Goal: Use online tool/utility

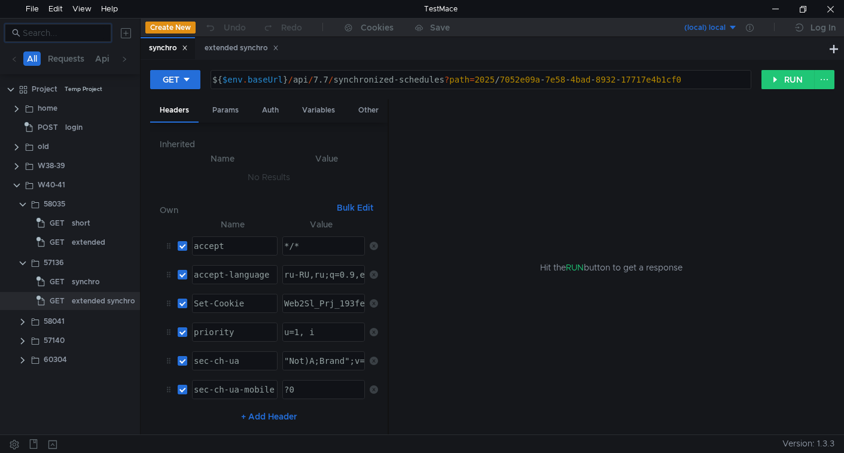
click at [92, 34] on input at bounding box center [63, 32] width 81 height 13
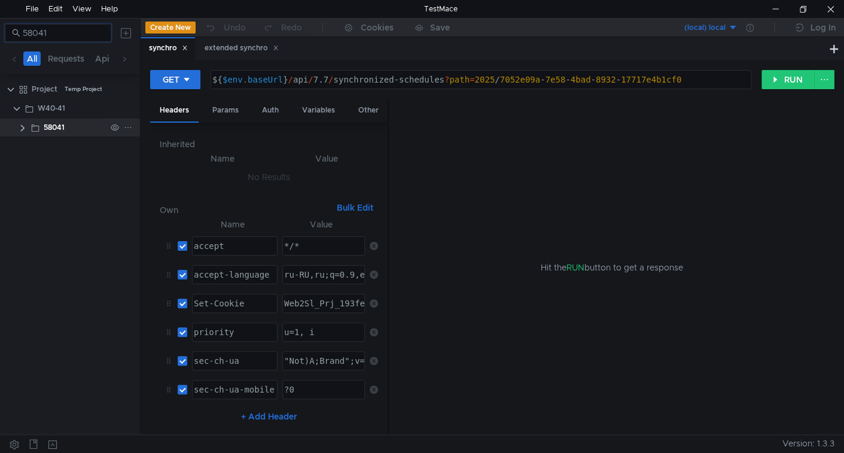
type input "58041"
click at [21, 129] on clr-icon at bounding box center [23, 128] width 10 height 10
click at [47, 129] on div "58041" at bounding box center [54, 127] width 21 height 18
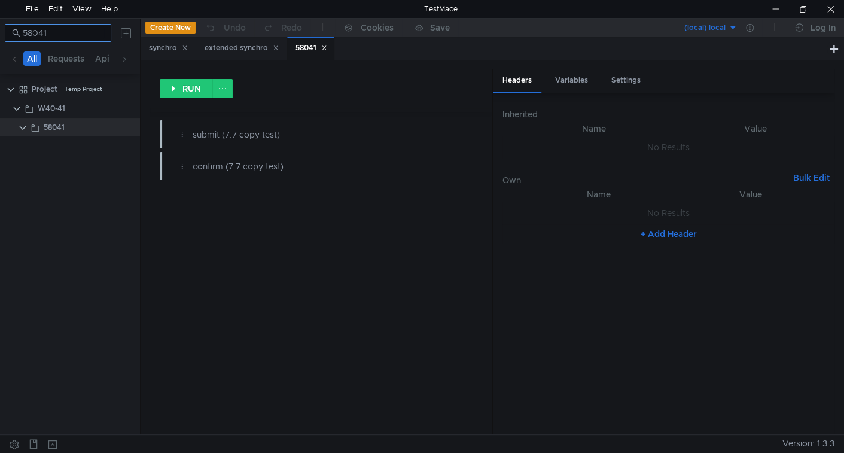
click at [79, 34] on input "58041" at bounding box center [63, 32] width 81 height 13
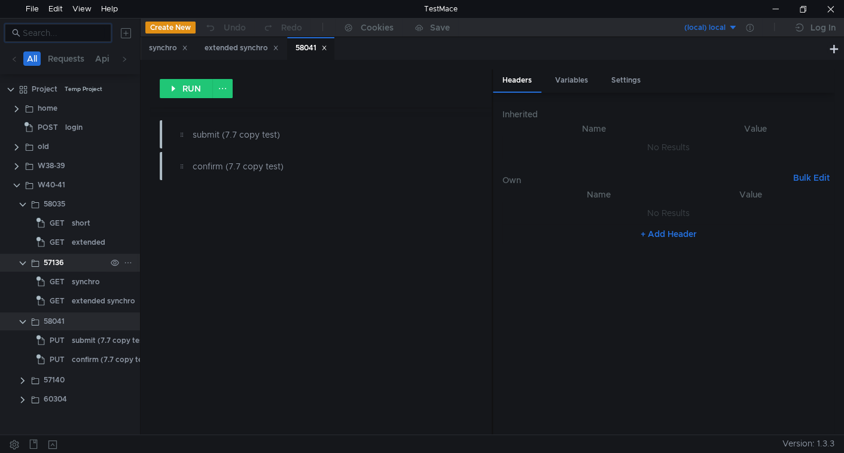
click at [21, 262] on clr-icon at bounding box center [23, 264] width 10 height 10
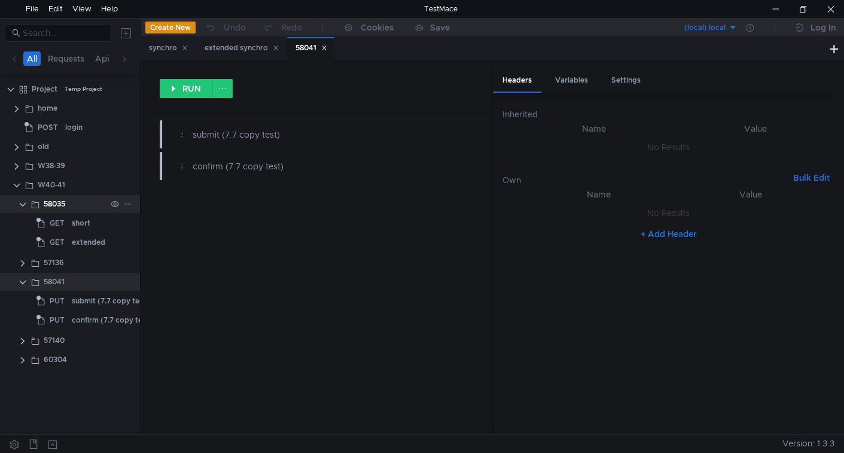
click at [22, 202] on clr-icon at bounding box center [23, 205] width 10 height 10
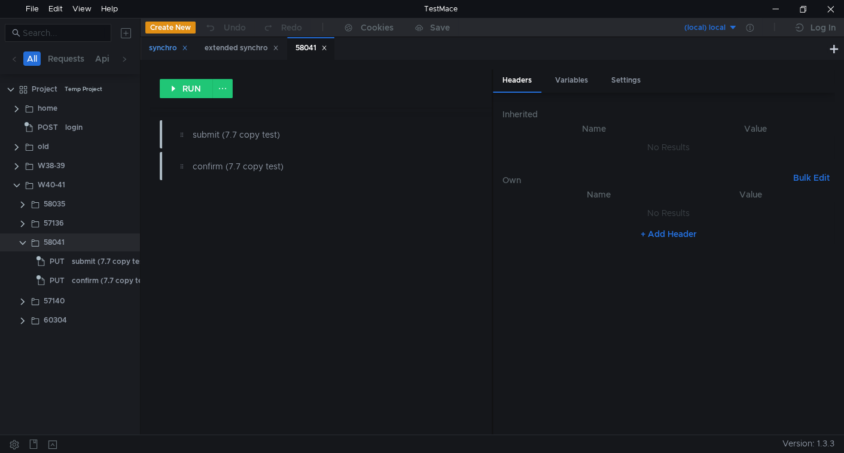
click at [187, 49] on icon at bounding box center [185, 48] width 4 height 4
click at [221, 47] on icon at bounding box center [220, 48] width 4 height 4
click at [85, 274] on div "confirm (7.7 copy test)" at bounding box center [112, 281] width 80 height 18
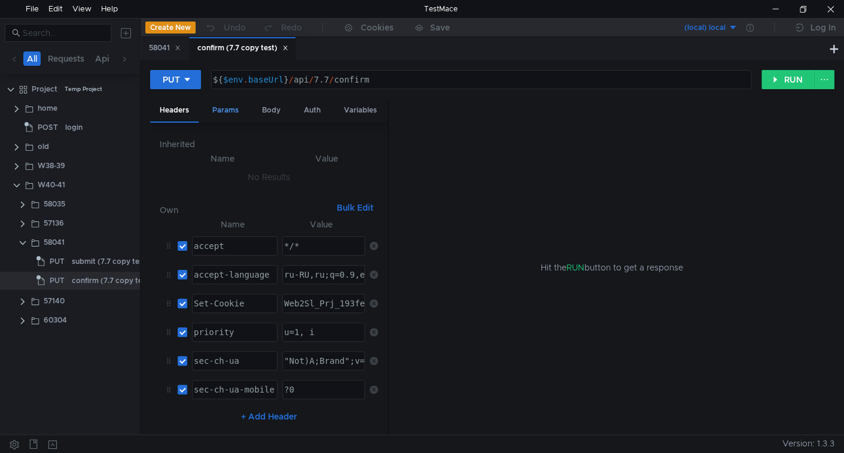
click at [242, 110] on div "Params" at bounding box center [225, 110] width 45 height 22
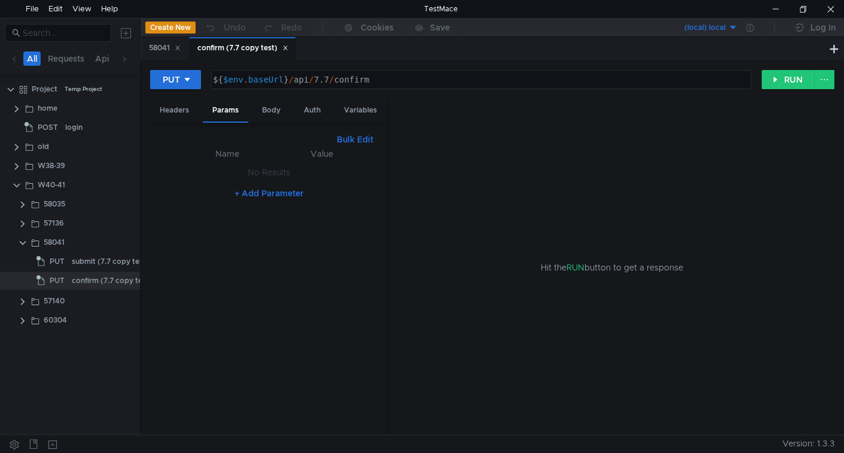
drag, startPoint x: 269, startPoint y: 109, endPoint x: 280, endPoint y: 129, distance: 23.0
click at [269, 110] on div "Body" at bounding box center [272, 110] width 38 height 22
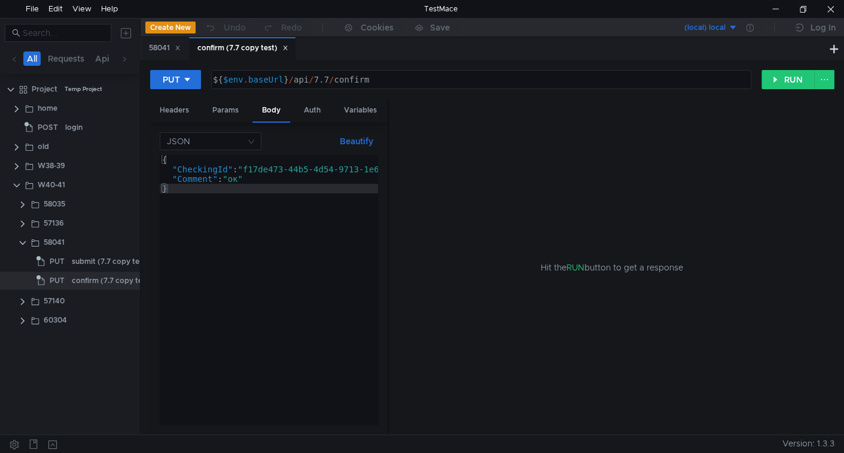
click at [266, 177] on div "{ "CheckingId" : "f17de473-44b5-4d54-9713-1e6f70f8b745" , "Comment" : "ок" }" at bounding box center [300, 299] width 281 height 289
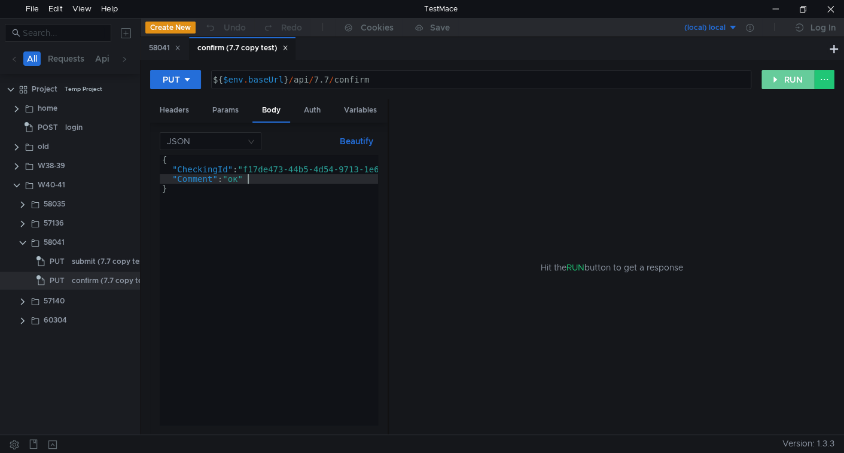
click at [785, 80] on button "RUN" at bounding box center [788, 79] width 53 height 19
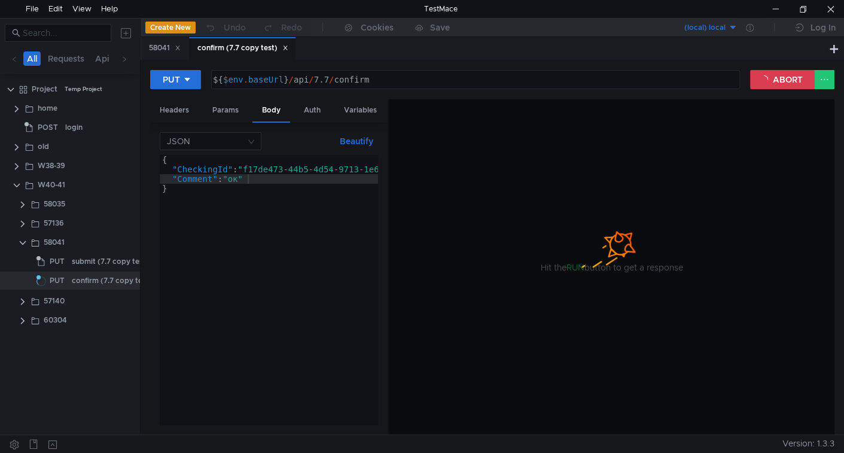
click at [270, 166] on div "{ "CheckingId" : "f17de473-44b5-4d54-9713-1e6f70f8b745" , "Comment" : "ок" }" at bounding box center [300, 299] width 281 height 289
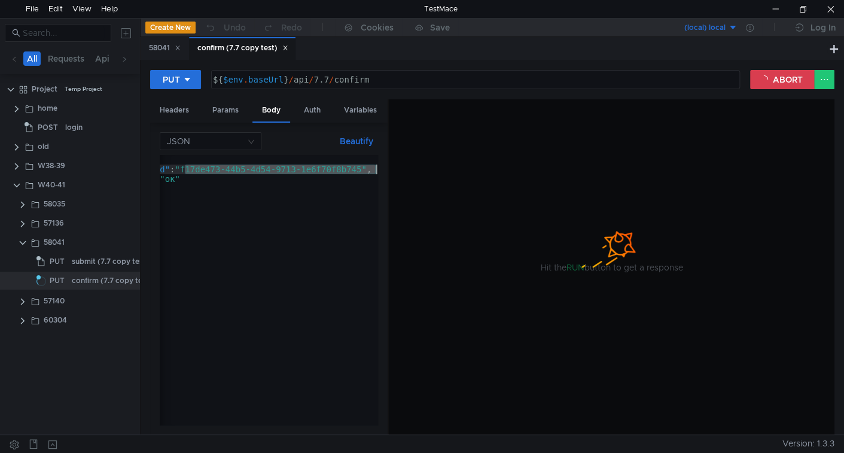
scroll to position [0, 62]
drag, startPoint x: 270, startPoint y: 166, endPoint x: 366, endPoint y: 169, distance: 96.4
click at [366, 169] on div "{ "CheckingId" : "f17de473-44b5-4d54-9713-1e6f70f8b745" , "Comment" : "ок" }" at bounding box center [237, 297] width 281 height 285
click at [771, 10] on div at bounding box center [776, 9] width 28 height 18
type textarea ""Comment": "ок""
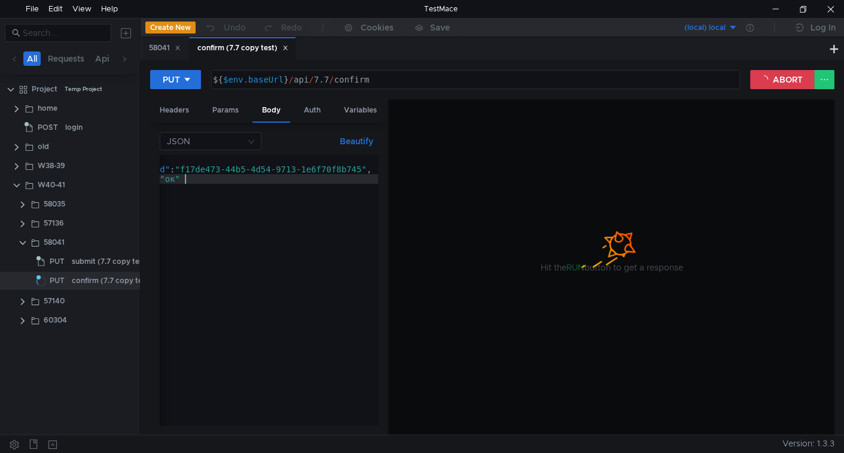
click at [247, 181] on div "{ "CheckingId" : "f17de473-44b5-4d54-9713-1e6f70f8b745" , "Comment" : "ок" }" at bounding box center [237, 297] width 281 height 285
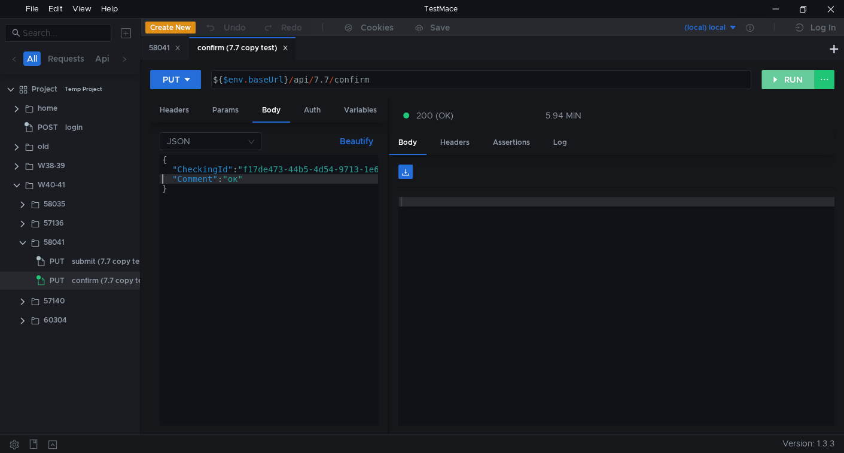
click at [786, 75] on button "RUN" at bounding box center [788, 79] width 53 height 19
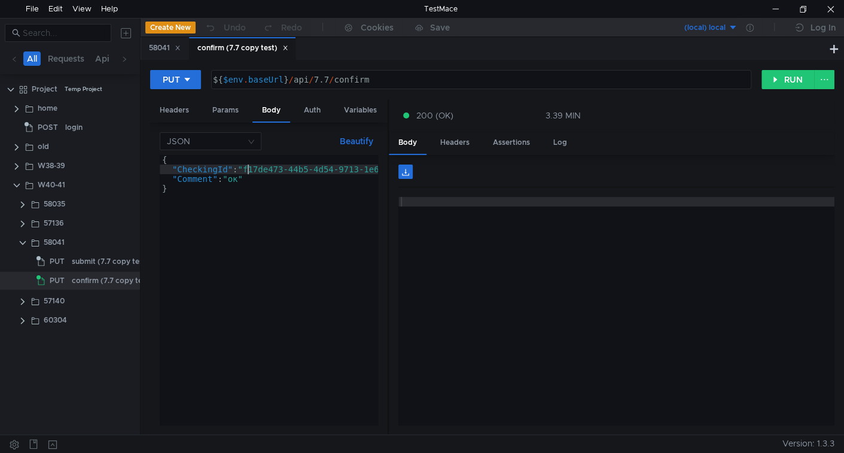
click at [249, 170] on div "{ "CheckingId" : "f17de473-44b5-4d54-9713-1e6f70f8b745" , "Comment" : "ок" }" at bounding box center [300, 297] width 281 height 285
click at [237, 321] on div "{ "CheckingId" : "f17de473-44b5-4d54-9713-1e6f70f8b745" , "Comment" : "ок" }" at bounding box center [237, 297] width 281 height 285
type textarea "}"
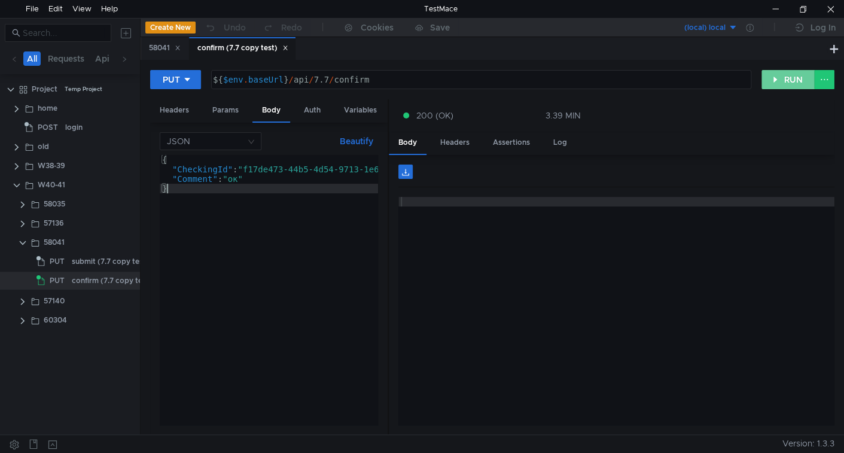
click at [786, 72] on button "RUN" at bounding box center [788, 79] width 53 height 19
